Goal: Information Seeking & Learning: Learn about a topic

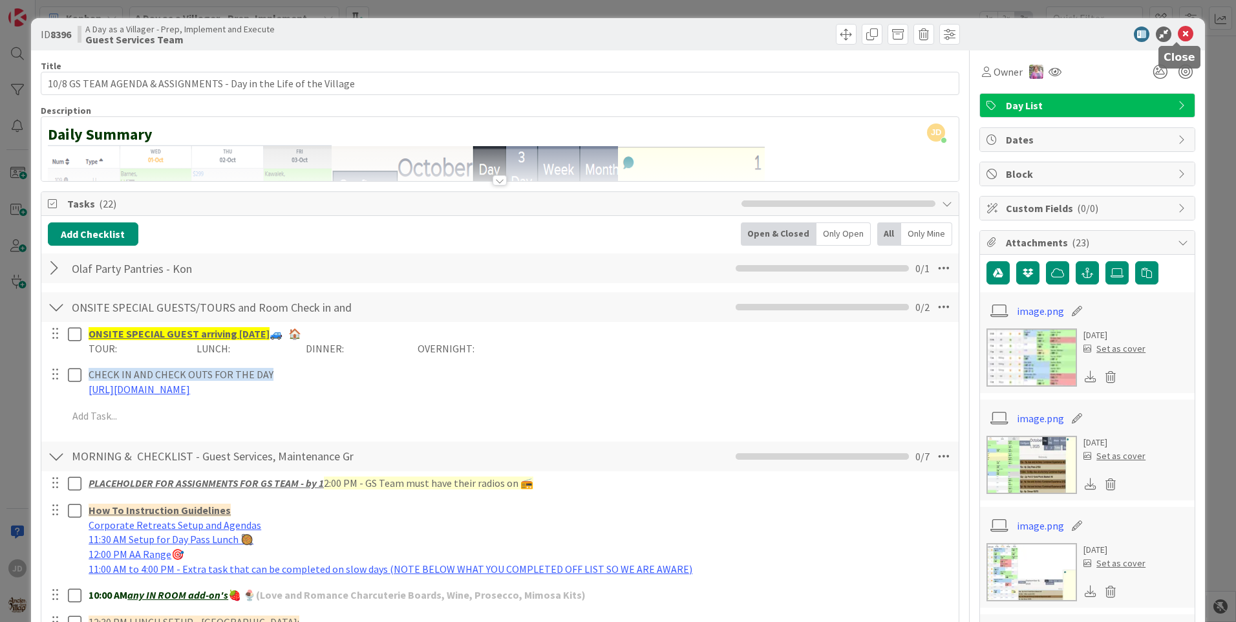
click at [1177, 36] on icon at bounding box center [1185, 34] width 16 height 16
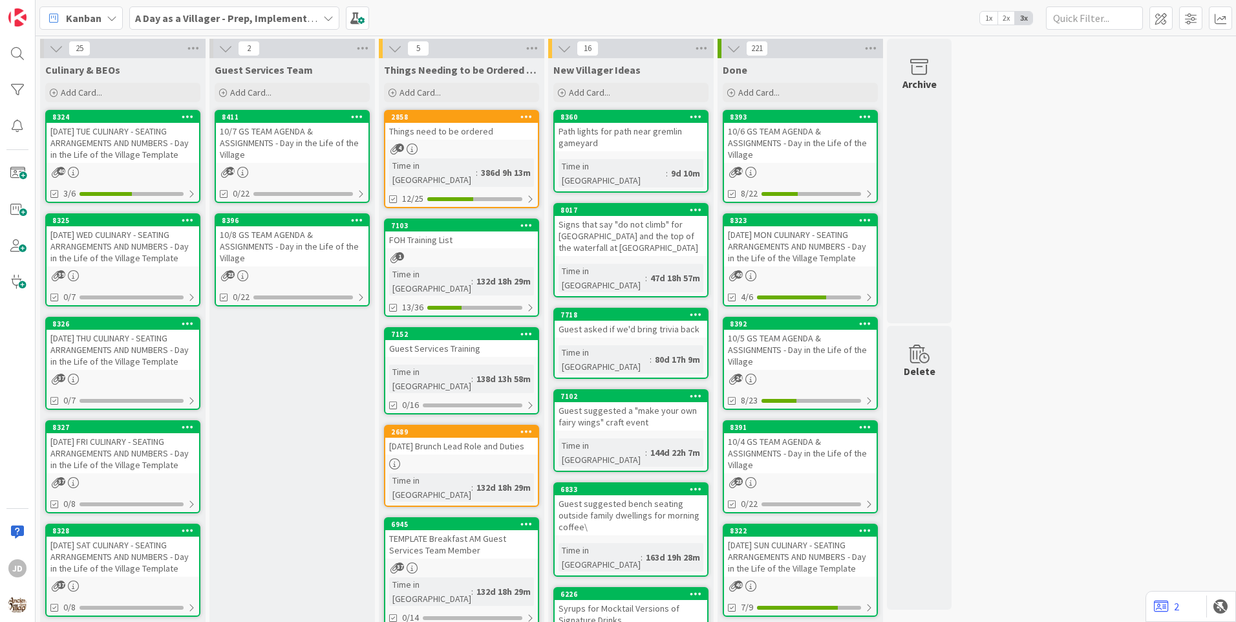
click at [63, 131] on div "[DATE] TUE CULINARY - SEATING ARRANGEMENTS AND NUMBERS - Day in the Life of the…" at bounding box center [123, 143] width 153 height 40
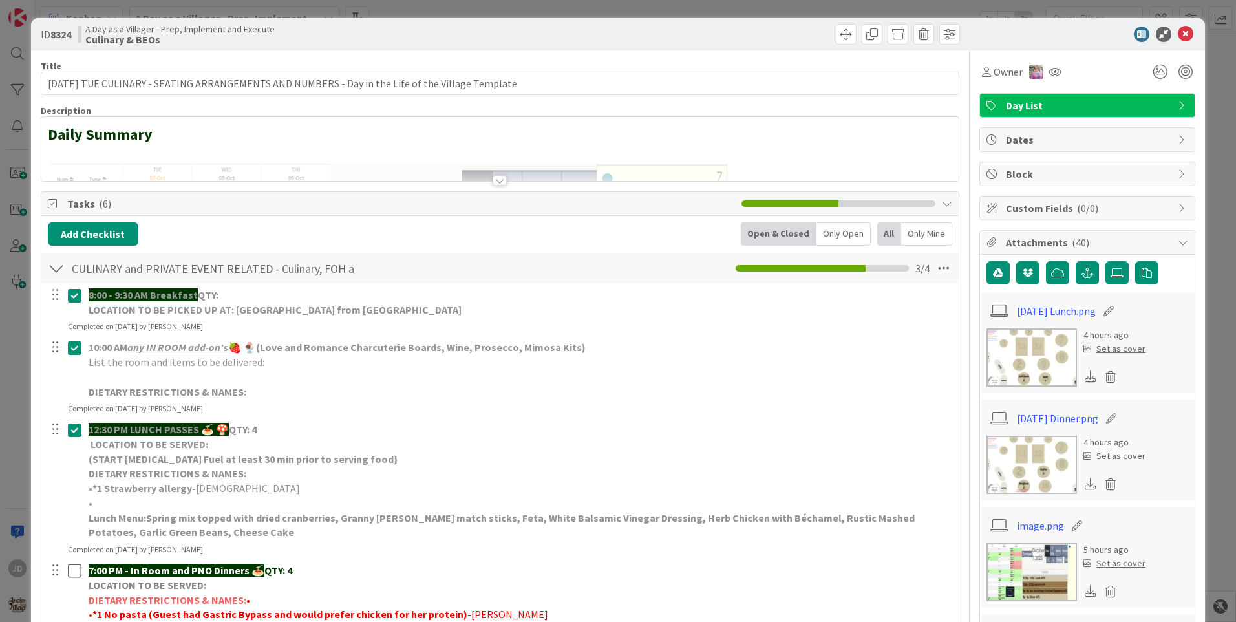
scroll to position [258, 0]
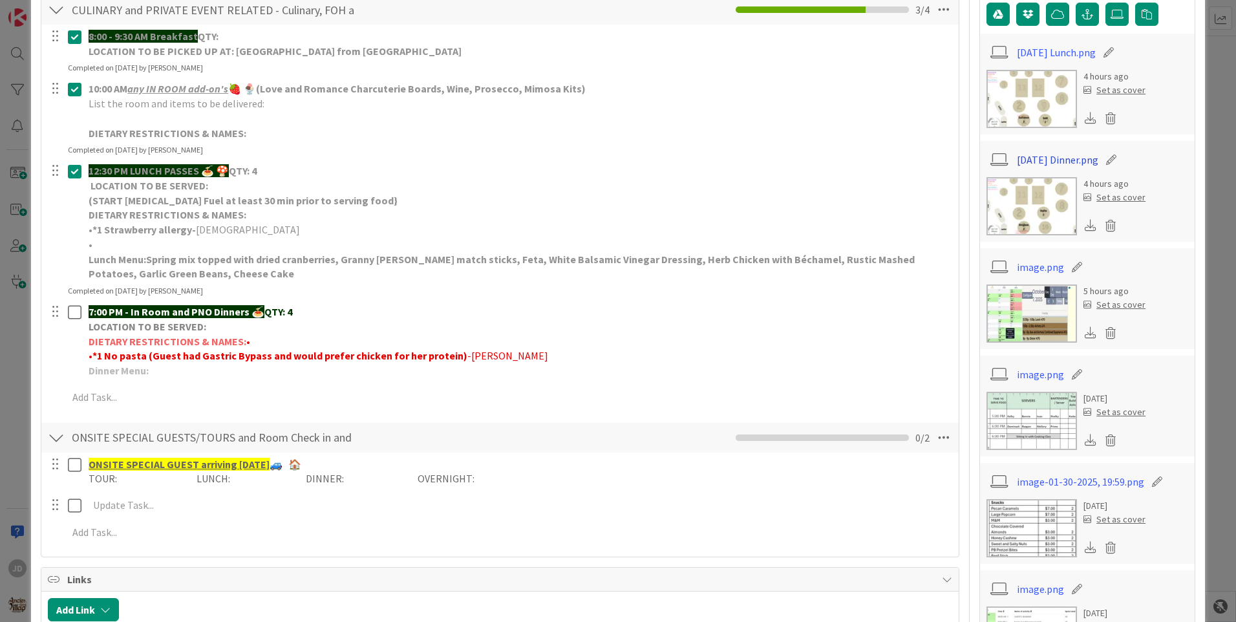
click at [1027, 157] on link "[DATE] Dinner.png" at bounding box center [1056, 160] width 81 height 16
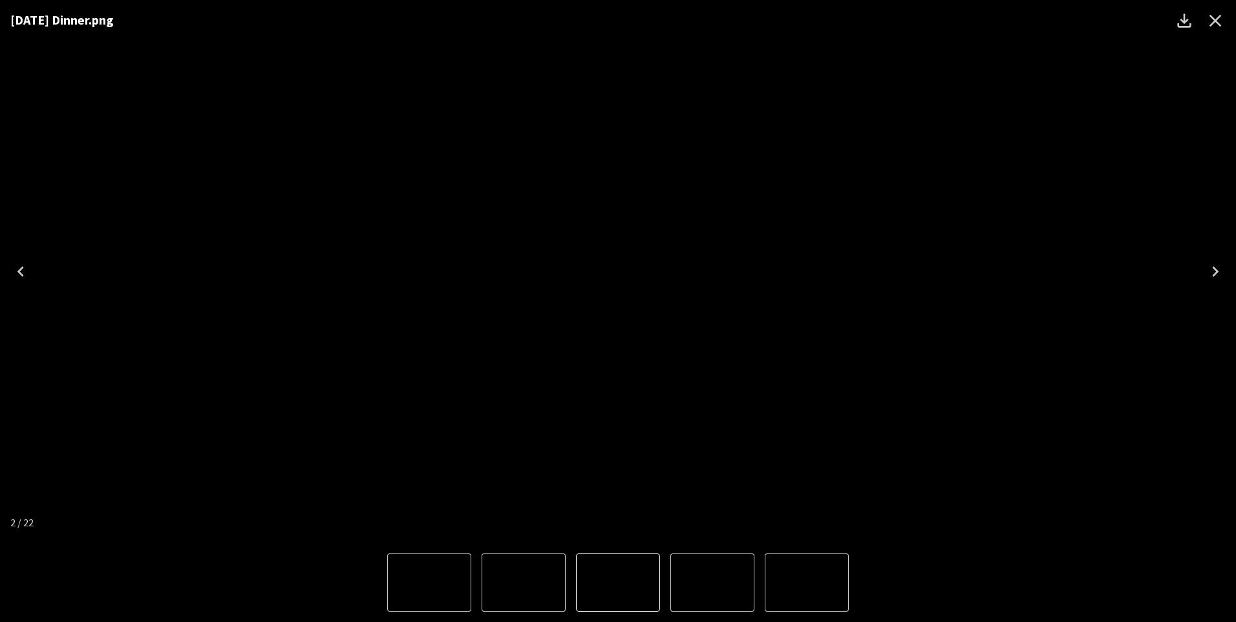
click at [1211, 23] on icon "Close" at bounding box center [1215, 20] width 21 height 21
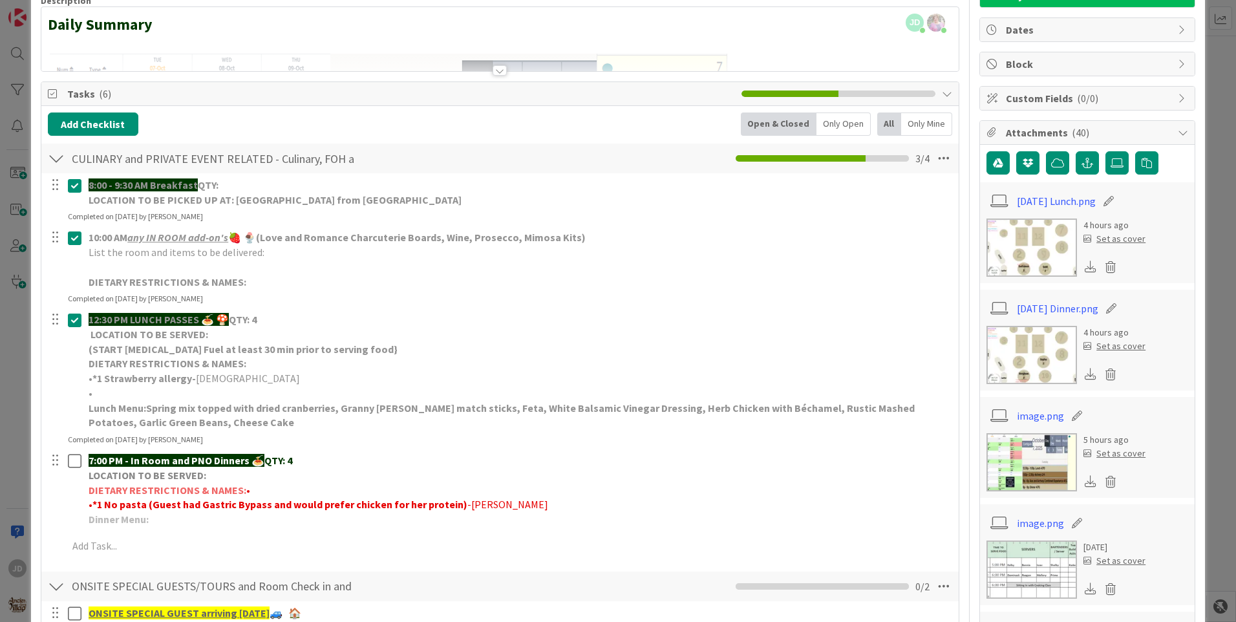
scroll to position [0, 0]
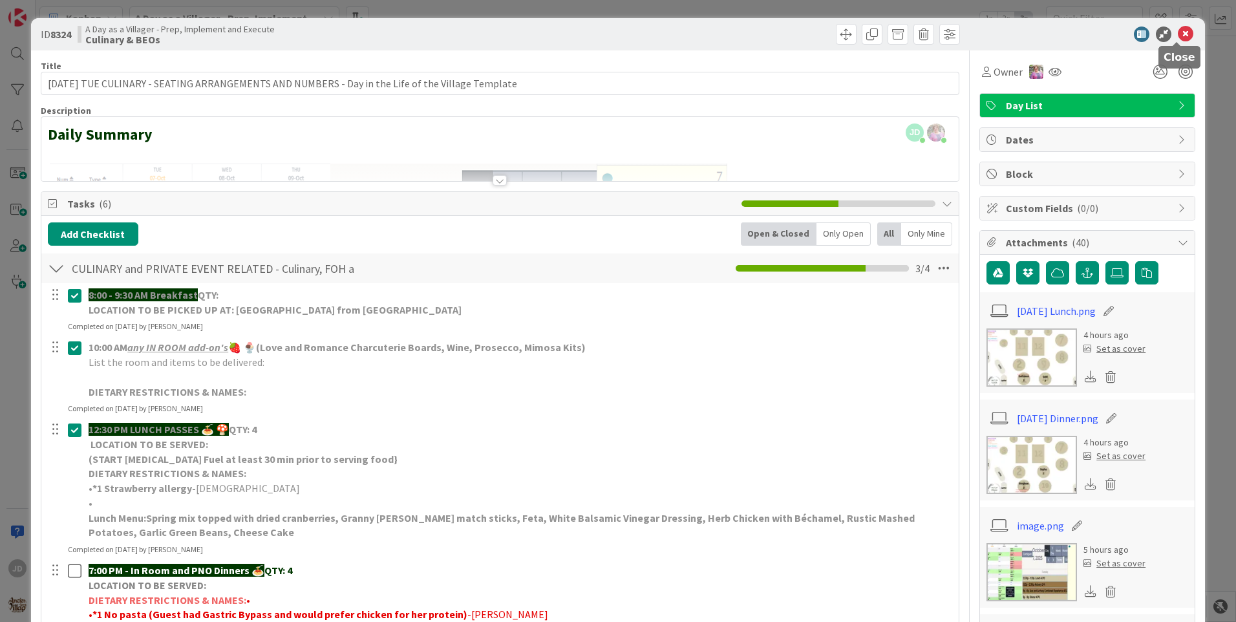
click at [1182, 32] on icon at bounding box center [1185, 34] width 16 height 16
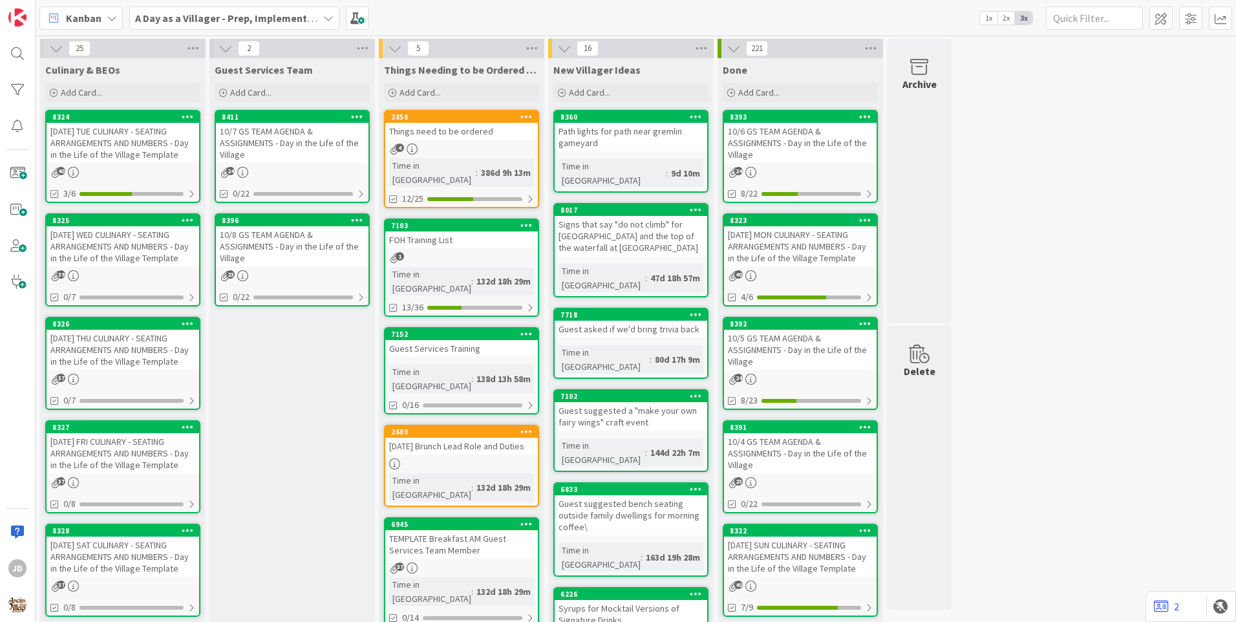
click at [101, 229] on div "[DATE] WED CULINARY - SEATING ARRANGEMENTS AND NUMBERS - Day in the Life of the…" at bounding box center [123, 246] width 153 height 40
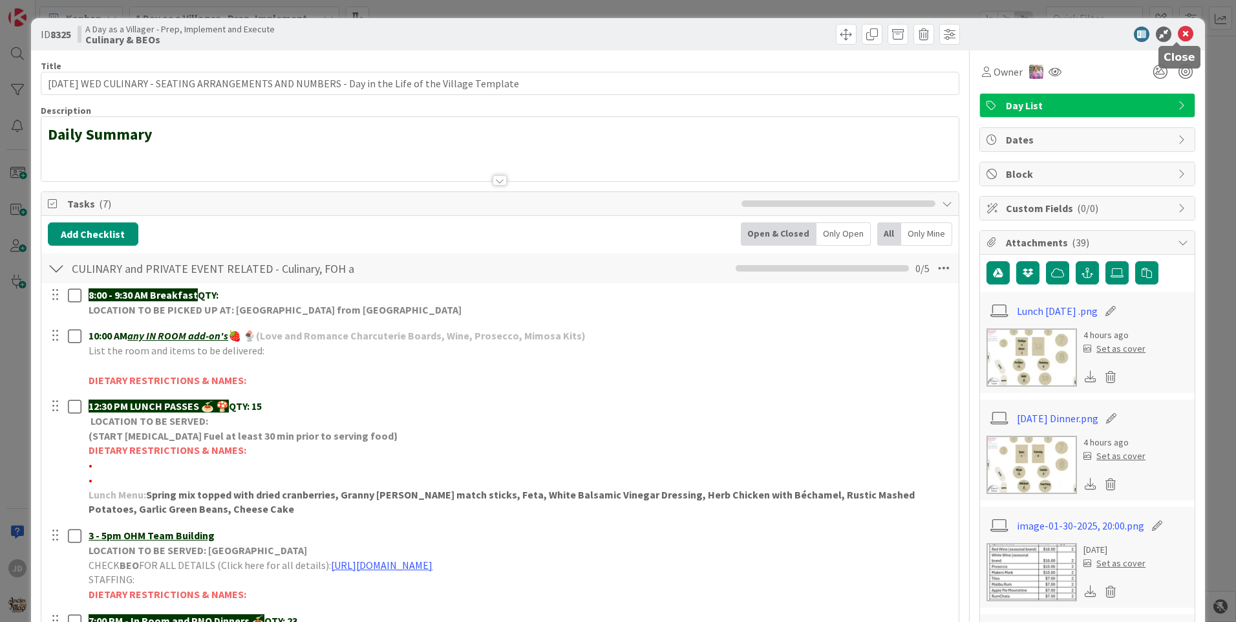
scroll to position [194, 0]
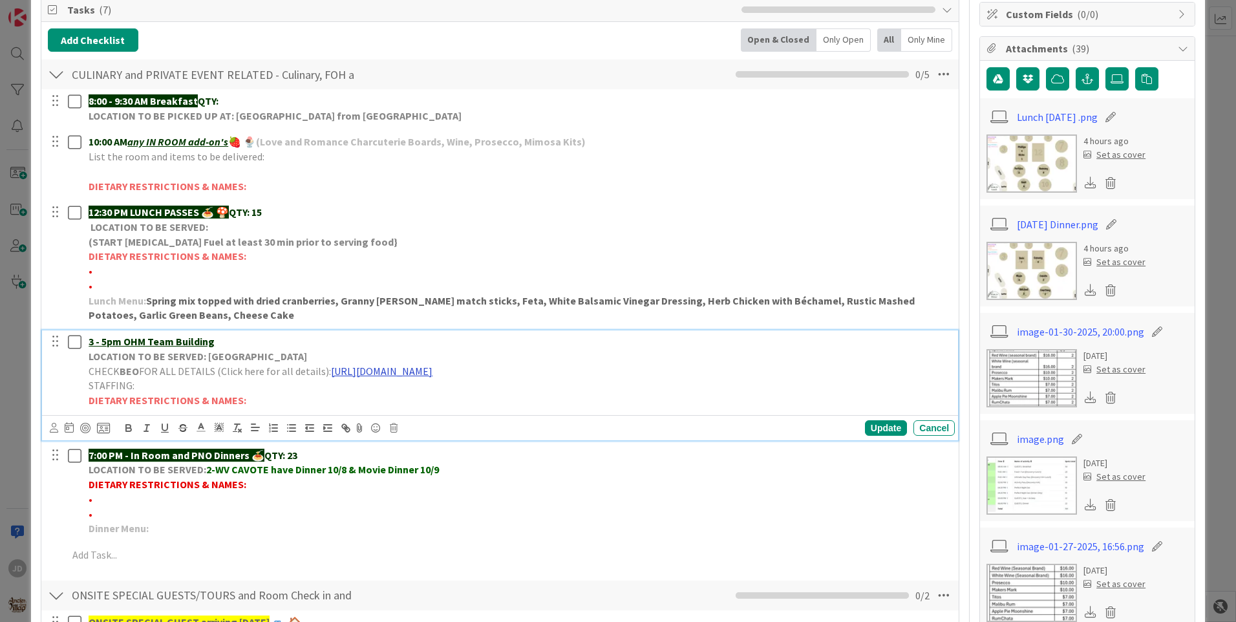
click at [368, 365] on link "[URL][DOMAIN_NAME]" at bounding box center [381, 370] width 101 height 13
click at [454, 395] on link "[URL][DOMAIN_NAME]" at bounding box center [485, 396] width 89 height 17
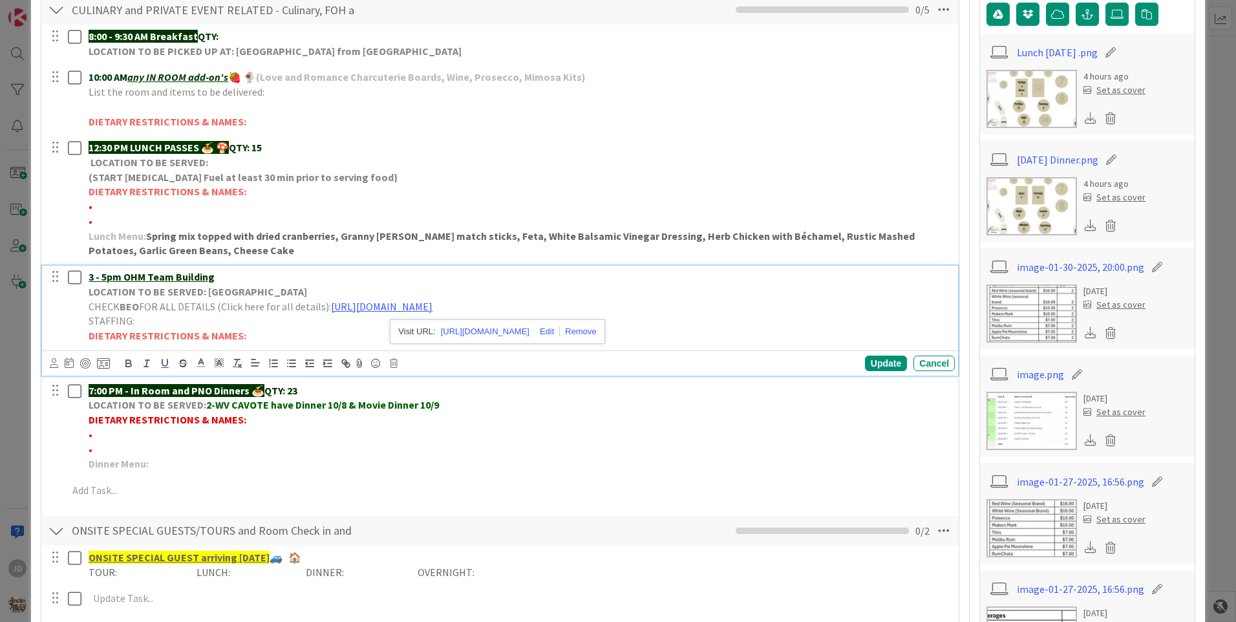
scroll to position [0, 0]
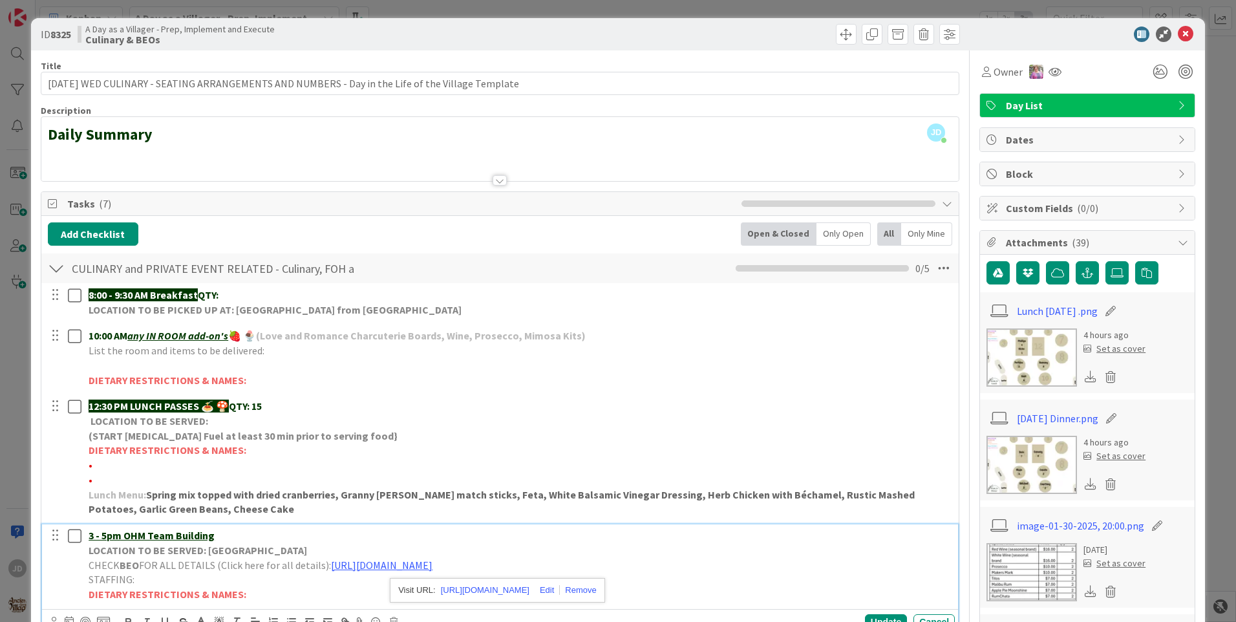
click at [1173, 25] on div "ID 8325 A Day as a Villager - Prep, Implement and Execute Culinary & BEOs" at bounding box center [618, 34] width 1174 height 32
click at [1177, 28] on icon at bounding box center [1185, 34] width 16 height 16
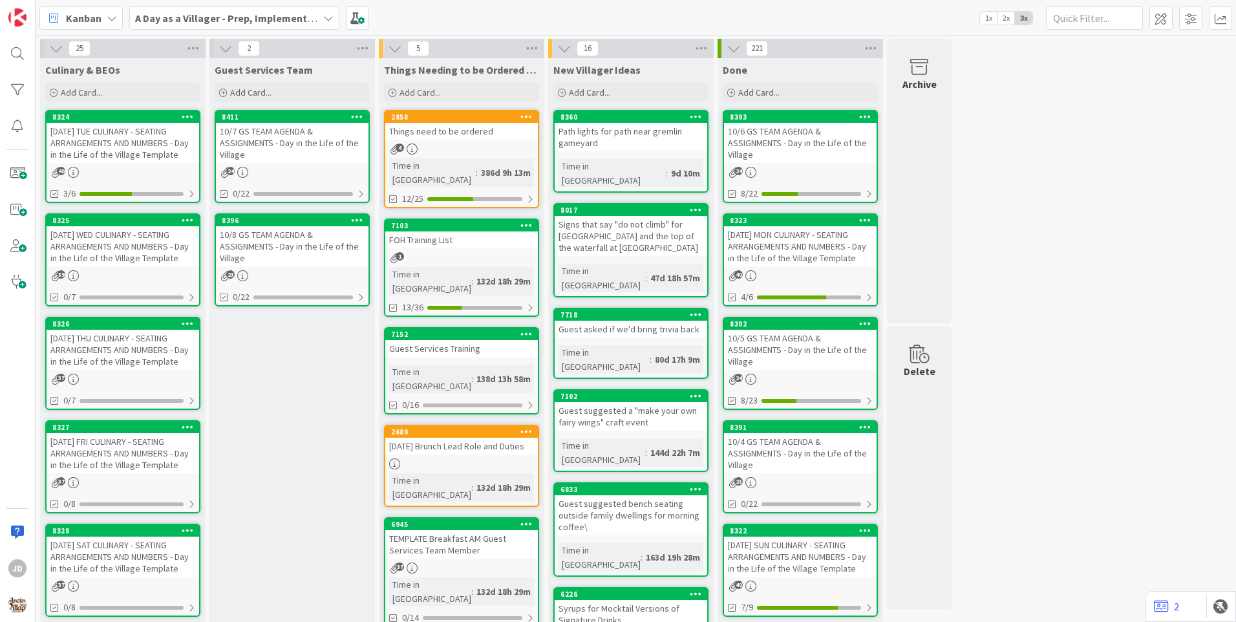
click at [76, 260] on div "[DATE] WED CULINARY - SEATING ARRANGEMENTS AND NUMBERS - Day in the Life of the…" at bounding box center [123, 246] width 153 height 40
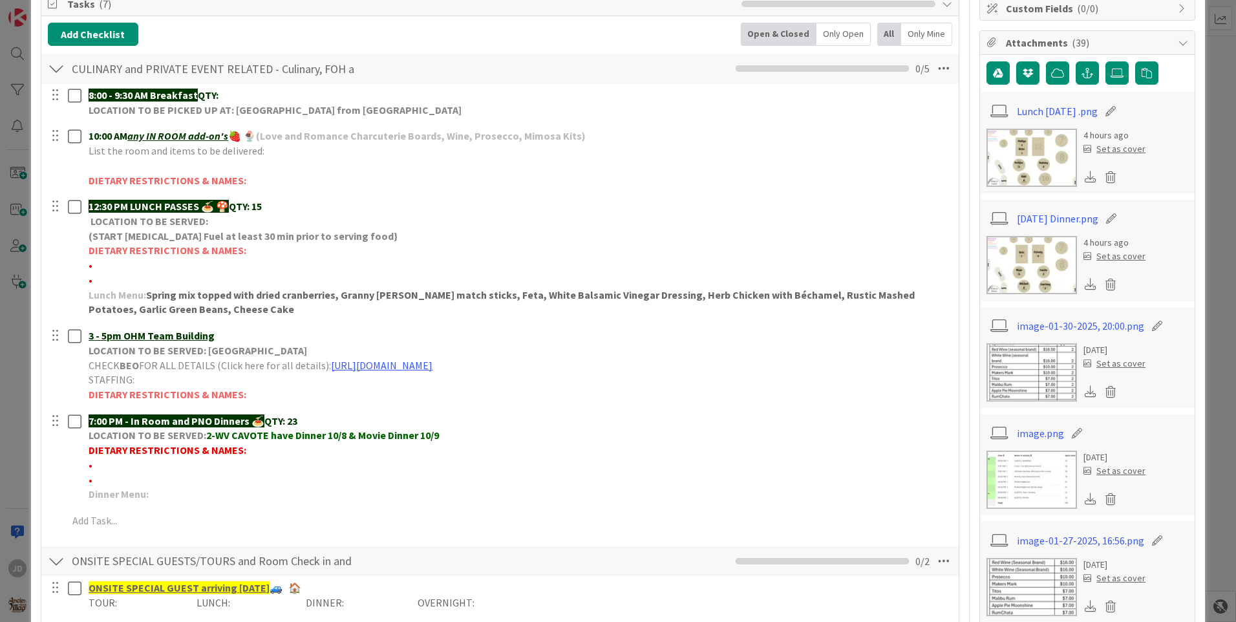
scroll to position [264, 0]
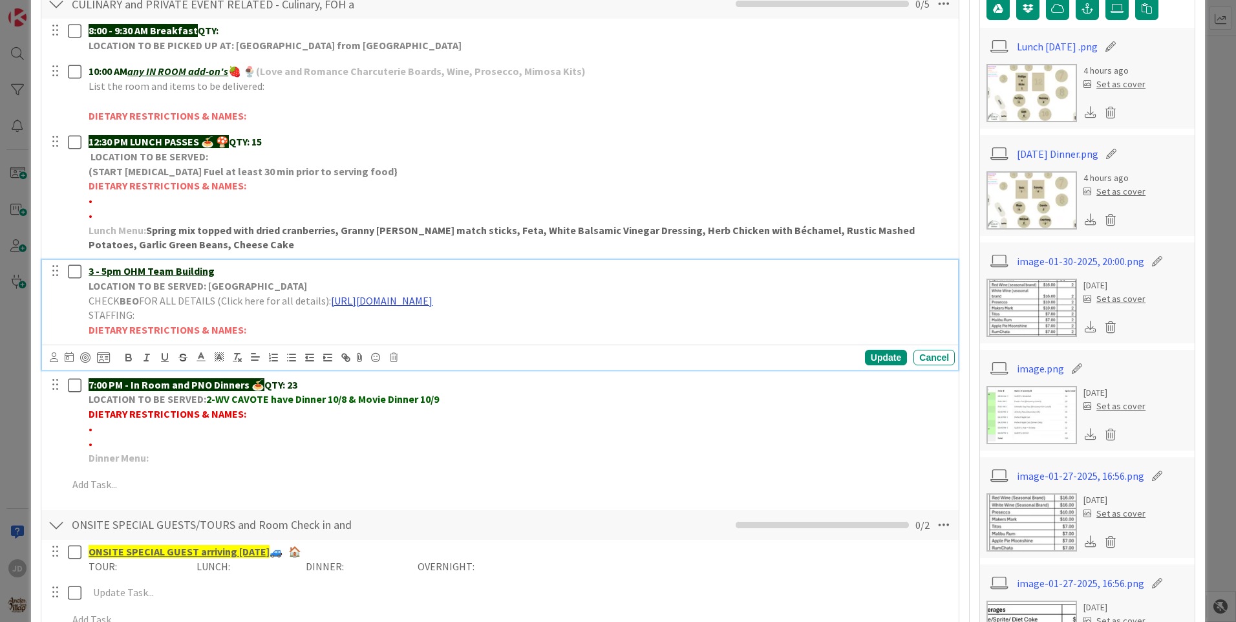
click at [373, 301] on link "[URL][DOMAIN_NAME]" at bounding box center [381, 300] width 101 height 13
click at [494, 324] on link "[URL][DOMAIN_NAME]" at bounding box center [485, 325] width 89 height 17
